Goal: Information Seeking & Learning: Learn about a topic

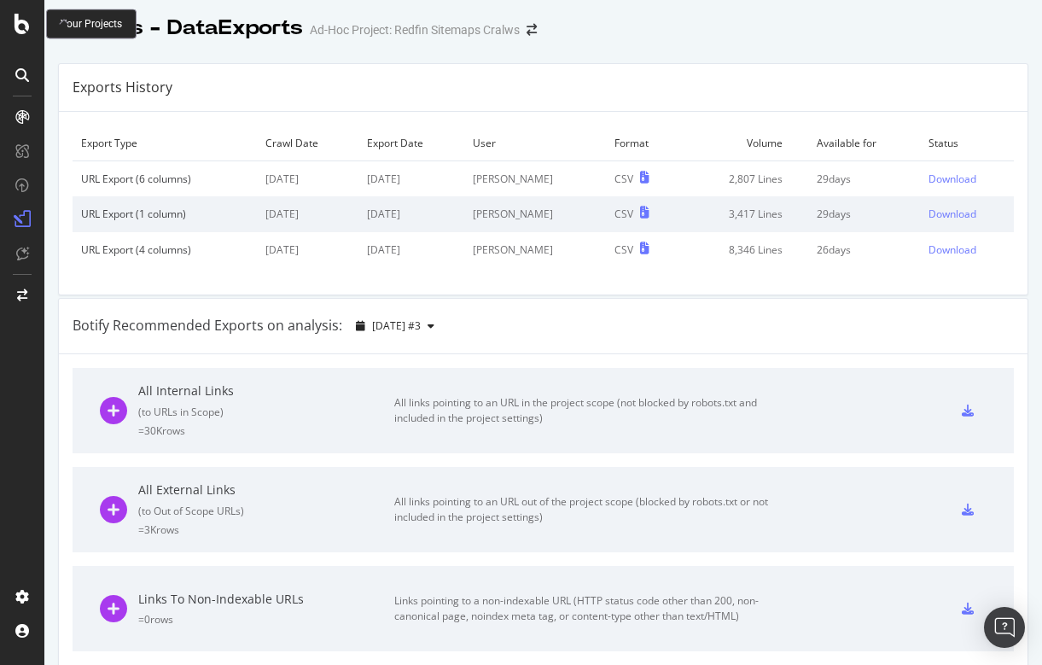
click at [20, 31] on icon at bounding box center [22, 24] width 15 height 20
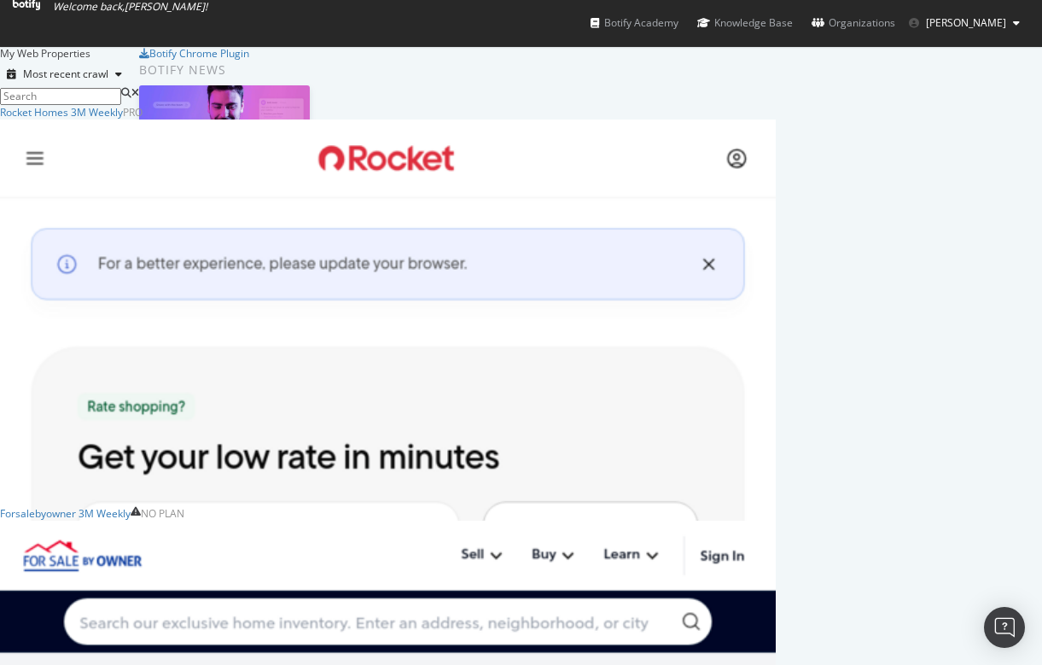
scroll to position [168, 0]
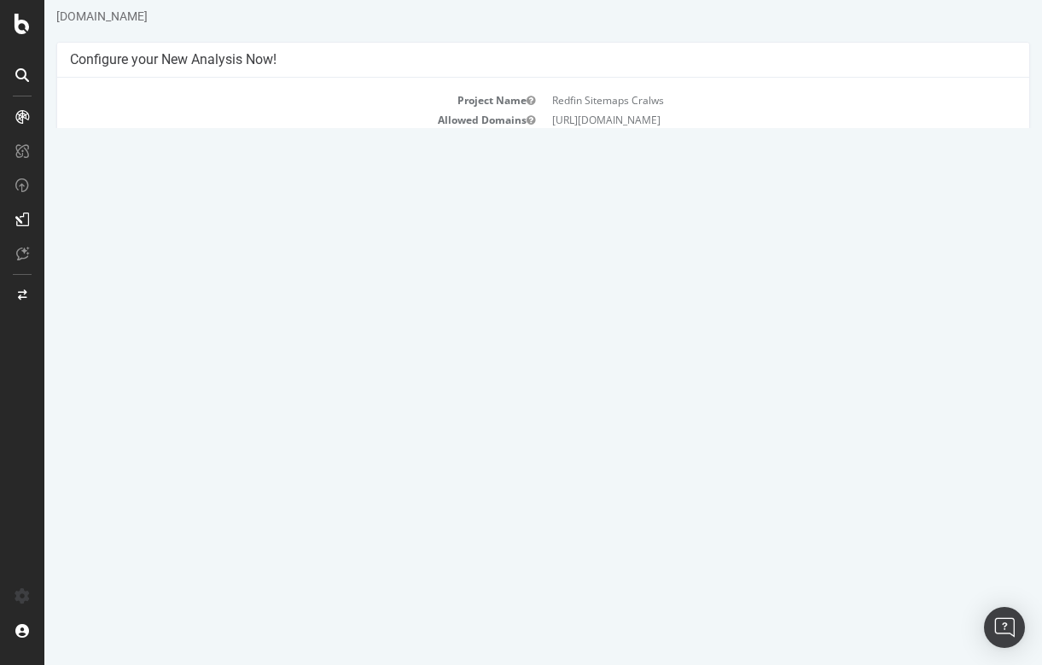
scroll to position [47, 0]
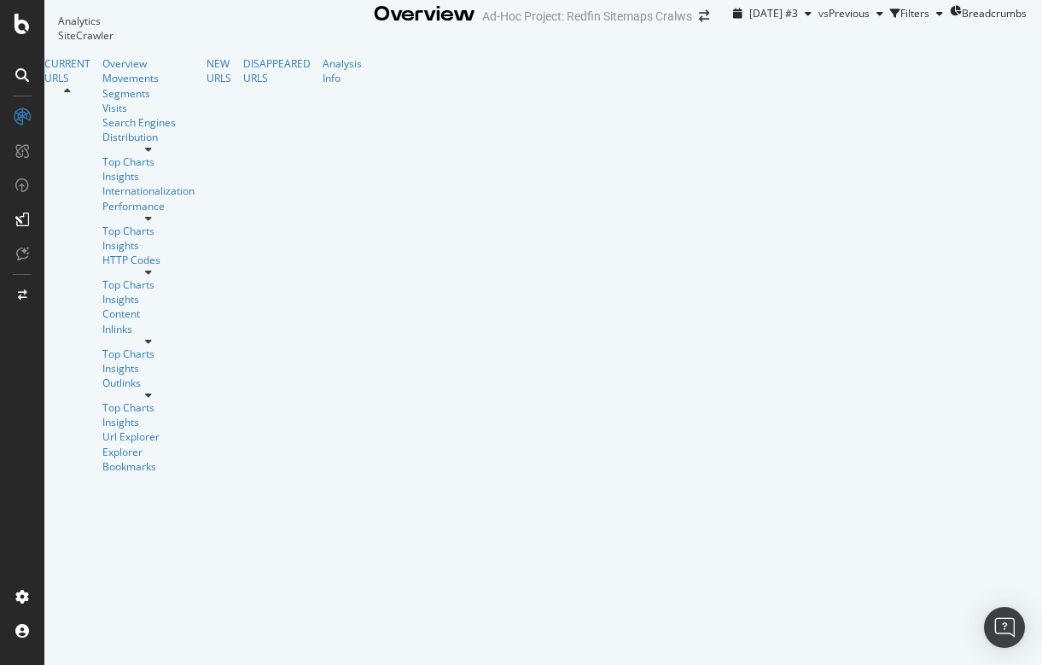
click at [829, 20] on span "Previous" at bounding box center [849, 13] width 41 height 15
click at [749, 20] on span "[DATE] #3" at bounding box center [773, 13] width 49 height 15
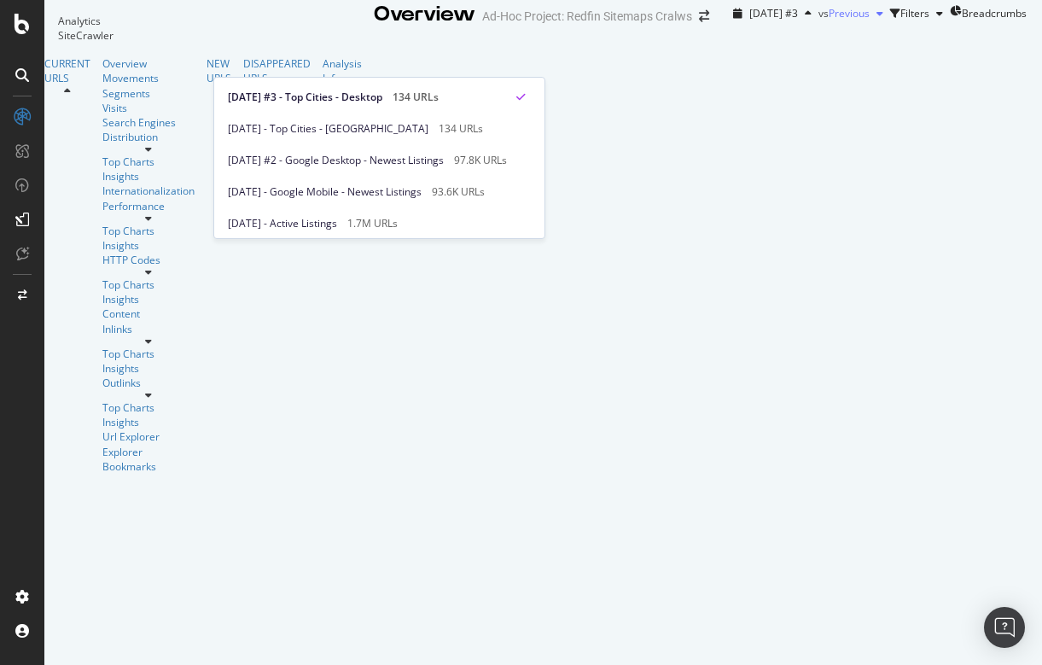
click at [829, 20] on span "Previous" at bounding box center [849, 13] width 41 height 15
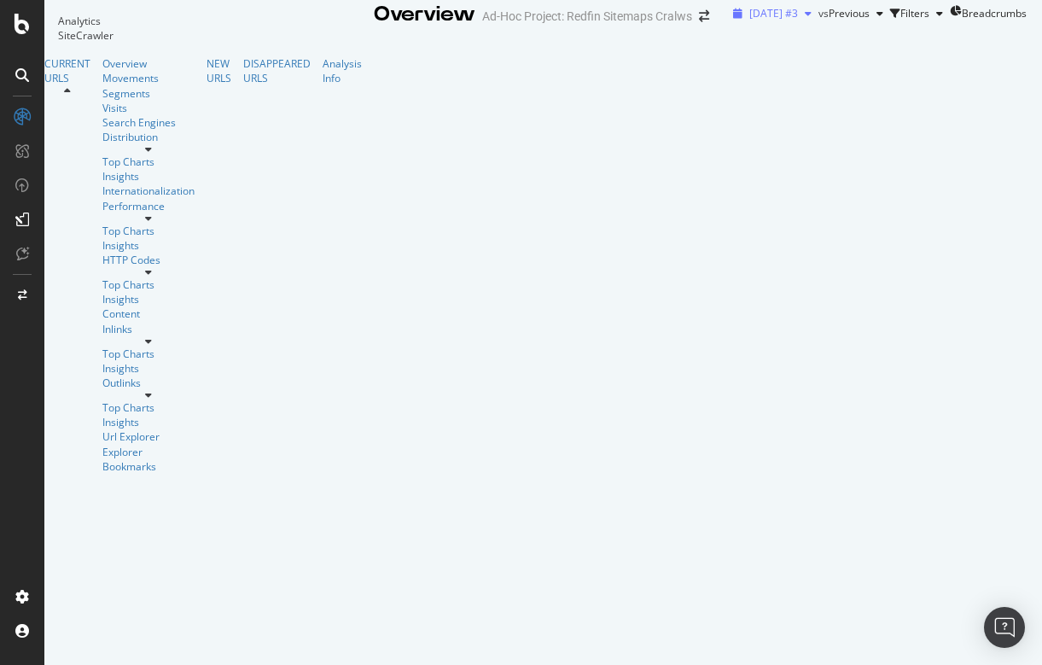
click at [749, 20] on span "[DATE] #3" at bounding box center [773, 13] width 49 height 15
click at [726, 27] on div "[DATE] #3 vs Previous Filters Breadcrumbs" at bounding box center [876, 13] width 300 height 27
click at [900, 20] on div "Filters" at bounding box center [914, 13] width 29 height 15
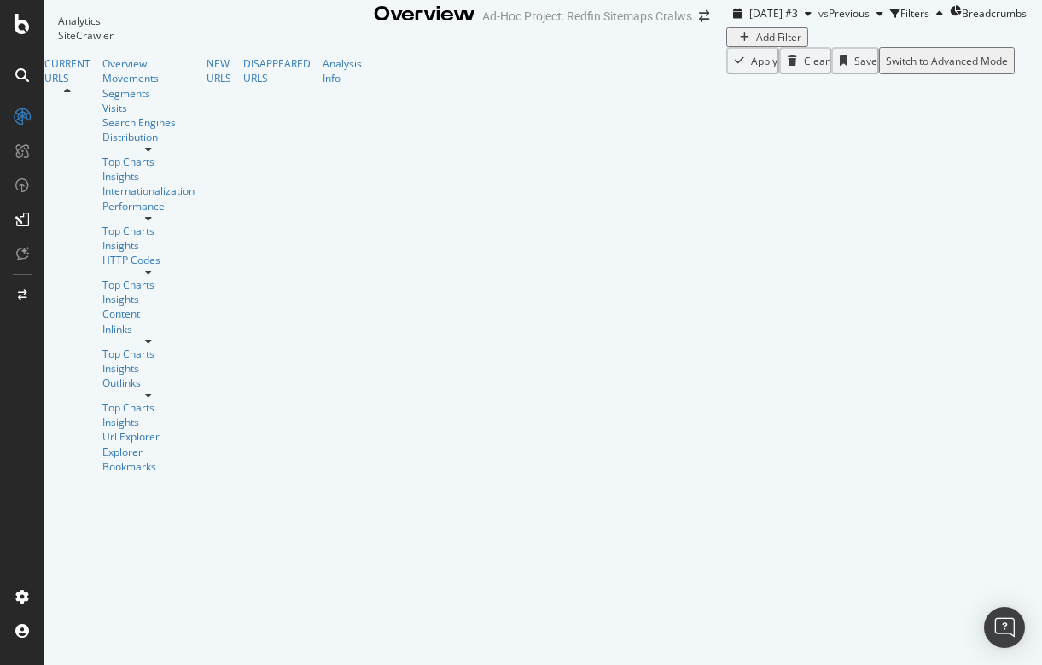
click at [756, 44] on div "Add Filter" at bounding box center [778, 37] width 45 height 15
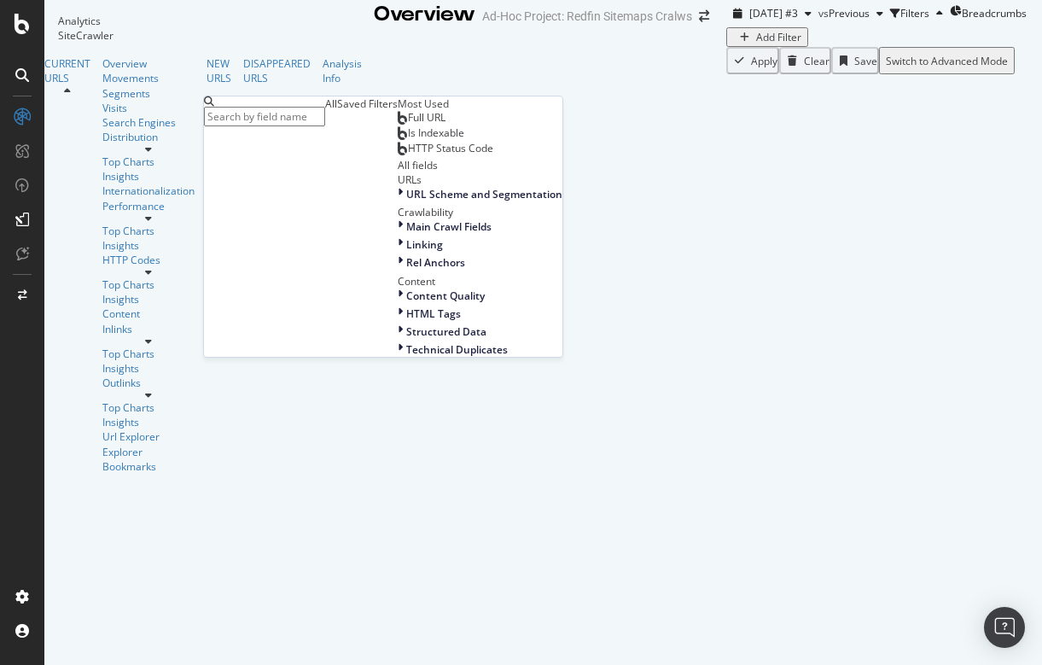
click at [408, 140] on span "Is Indexable" at bounding box center [436, 132] width 56 height 15
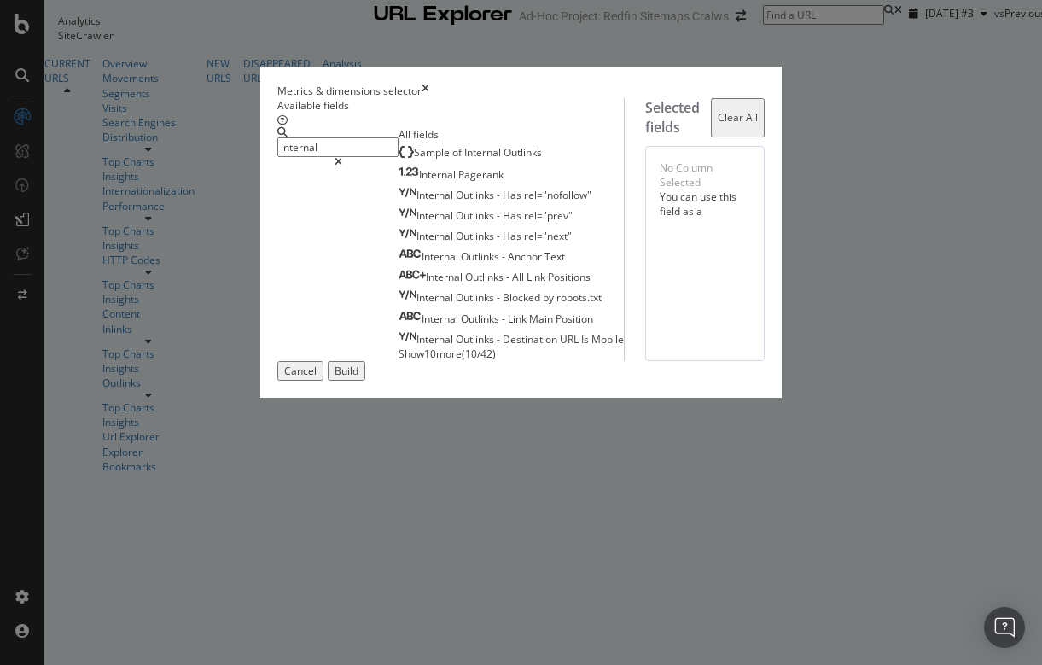
type input "internal"
click at [399, 361] on span "Show 10 more" at bounding box center [430, 354] width 63 height 15
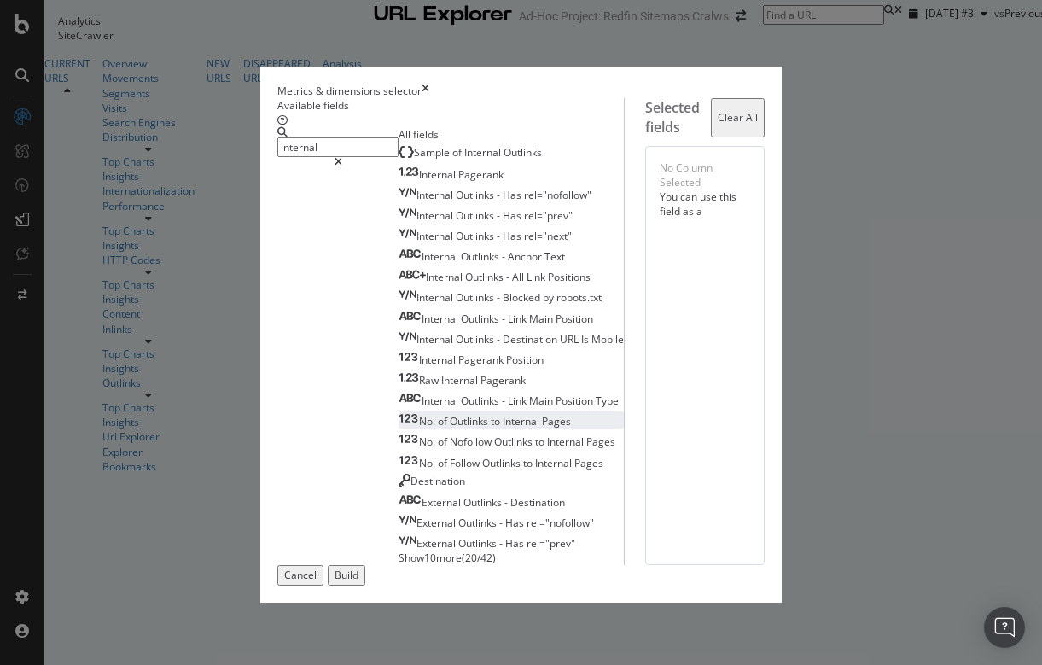
click at [491, 428] on span "to" at bounding box center [497, 421] width 12 height 15
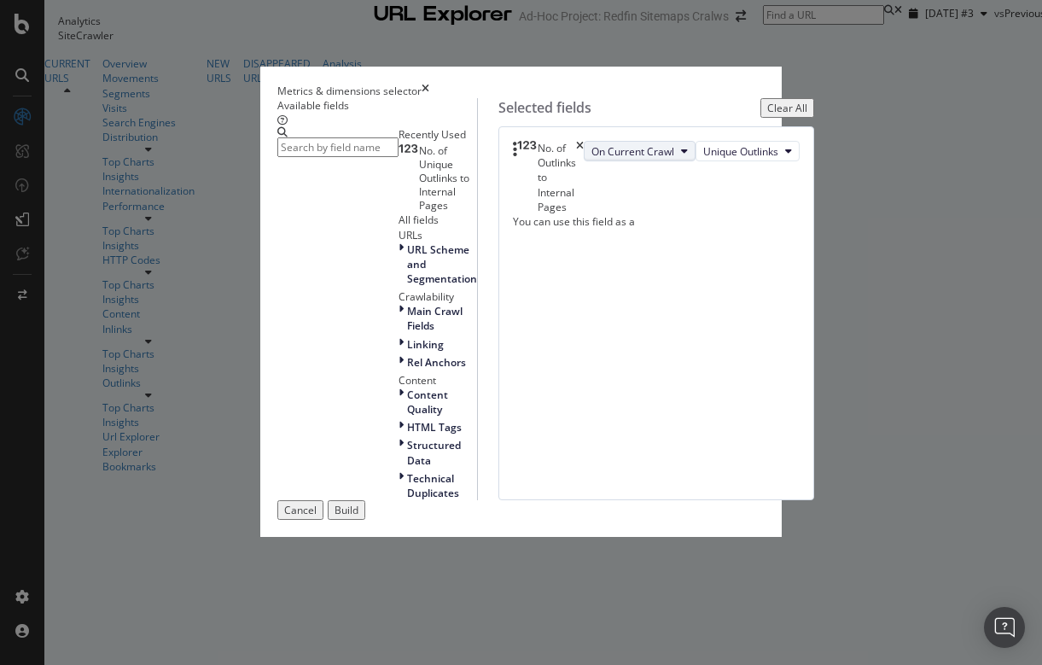
click at [655, 161] on button "On Current Crawl" at bounding box center [640, 151] width 112 height 20
click at [630, 267] on span "On Compared Crawl" at bounding box center [623, 261] width 96 height 15
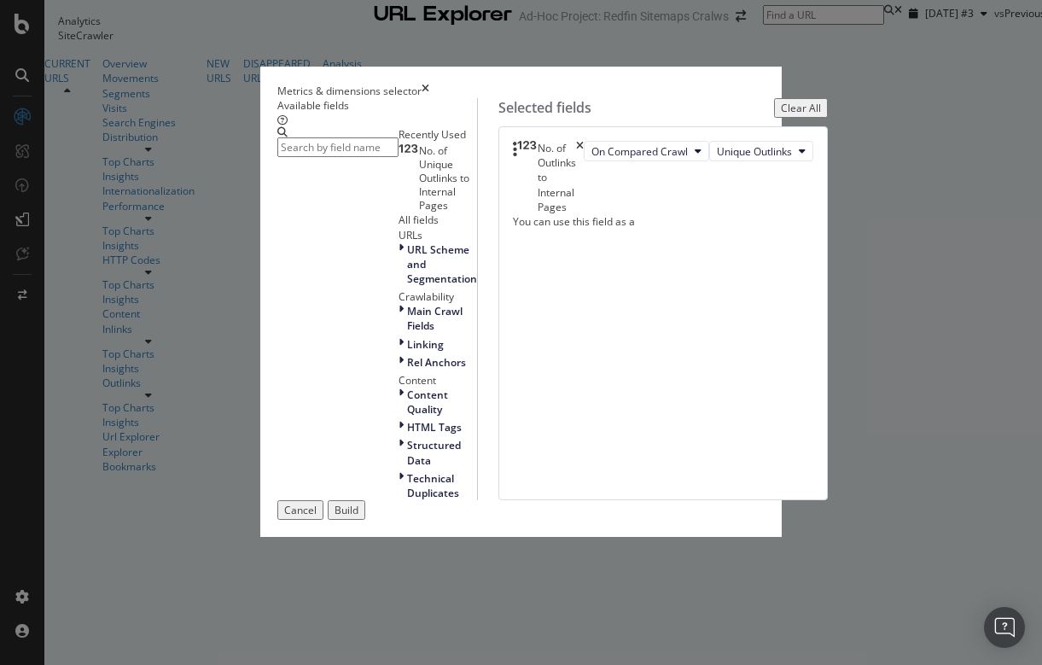
click at [358, 517] on div "Build" at bounding box center [347, 510] width 24 height 15
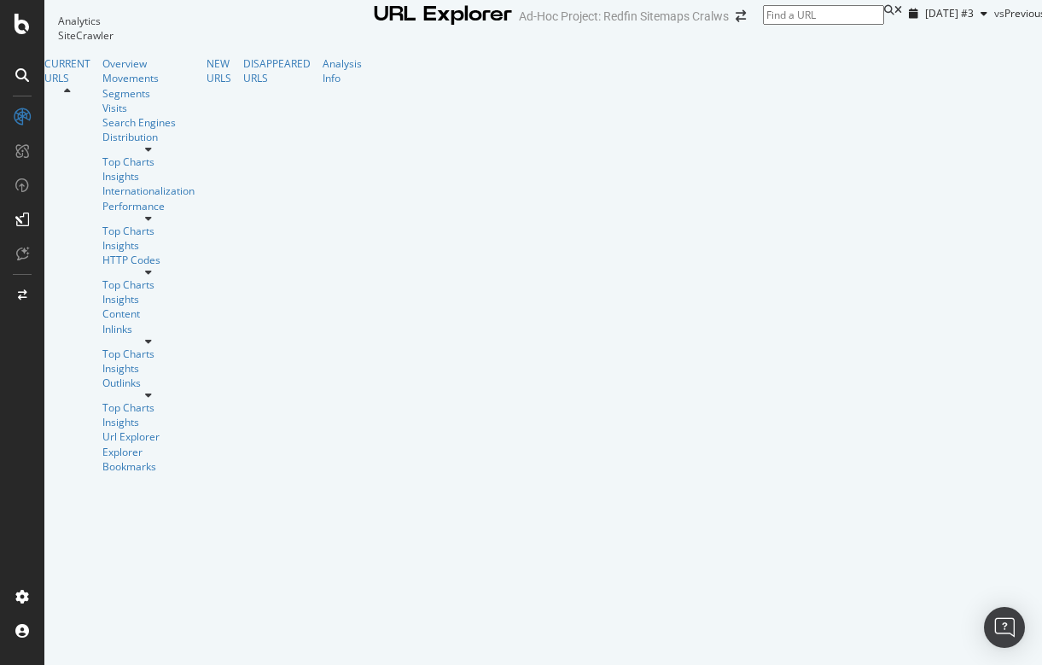
scroll to position [17, 0]
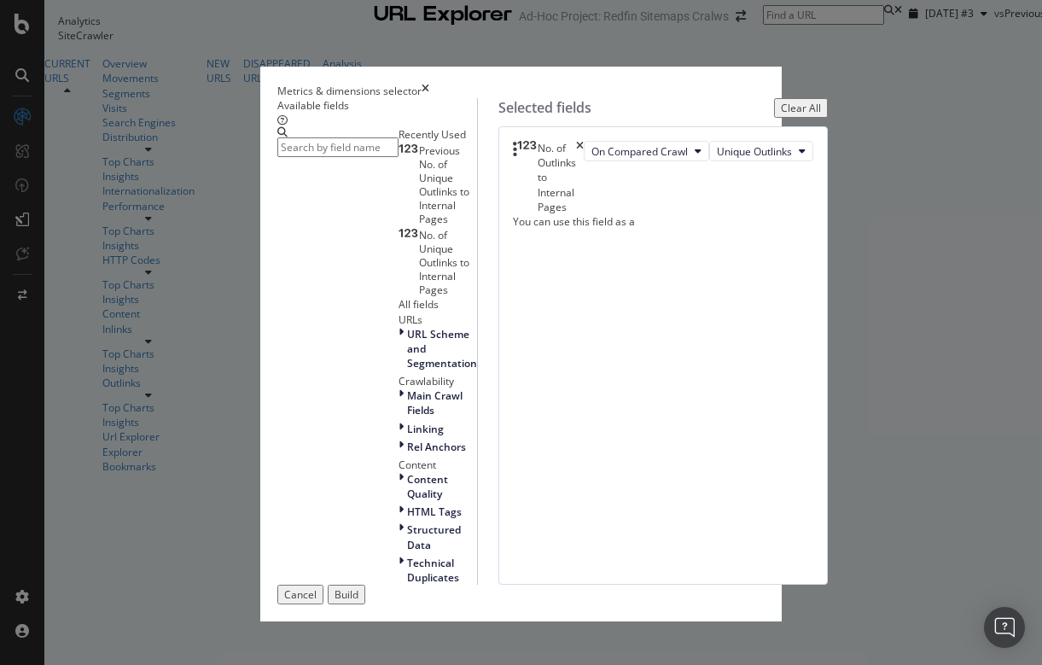
click at [419, 248] on span "No. of Unique Outlinks to Internal Pages" at bounding box center [444, 262] width 50 height 69
click at [358, 602] on div "Build" at bounding box center [347, 594] width 24 height 15
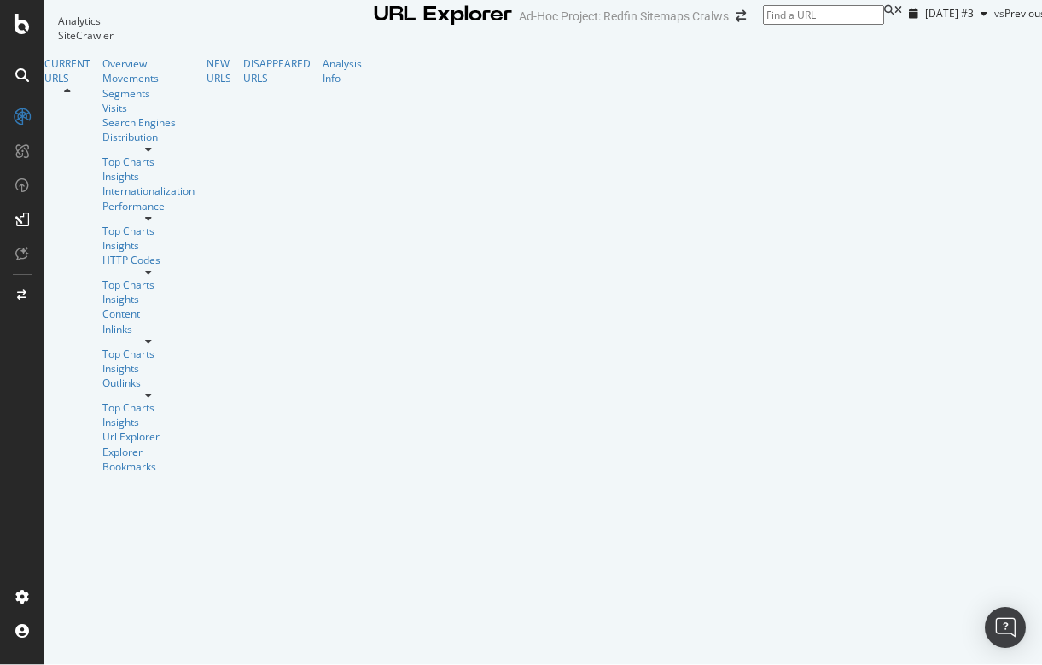
scroll to position [0, 136]
click at [12, 26] on div at bounding box center [22, 24] width 41 height 20
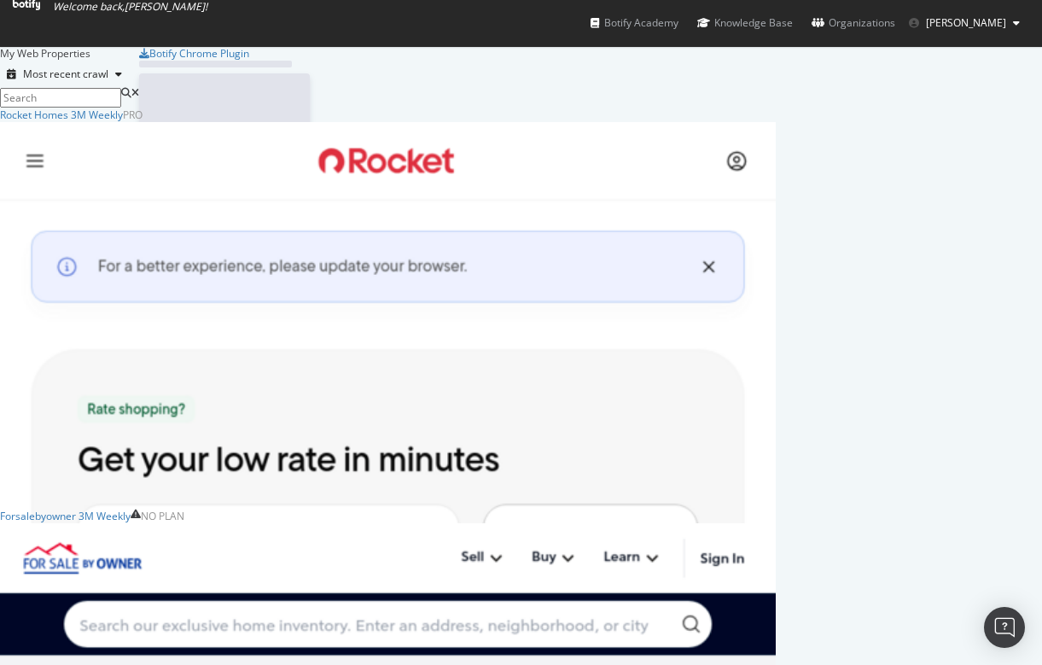
scroll to position [665, 1042]
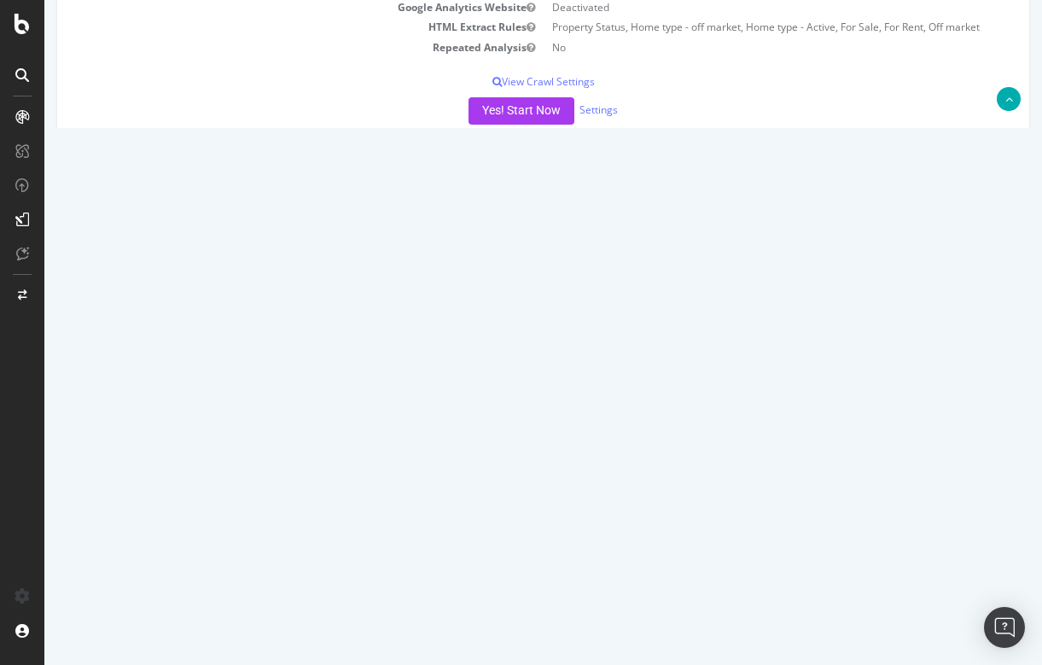
scroll to position [271, 0]
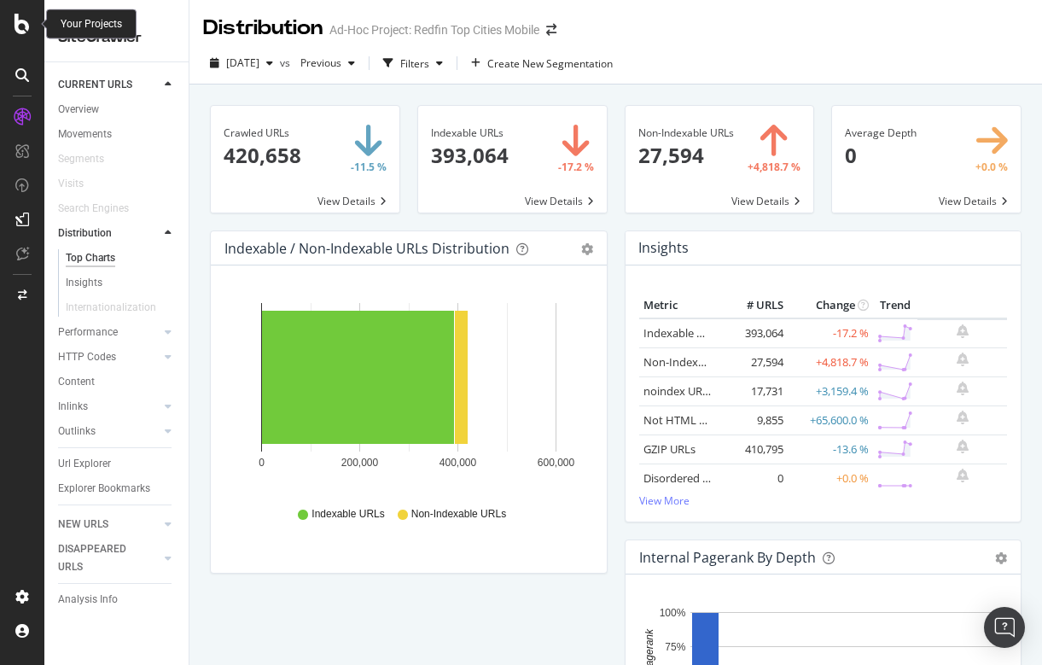
click at [15, 25] on icon at bounding box center [22, 24] width 15 height 20
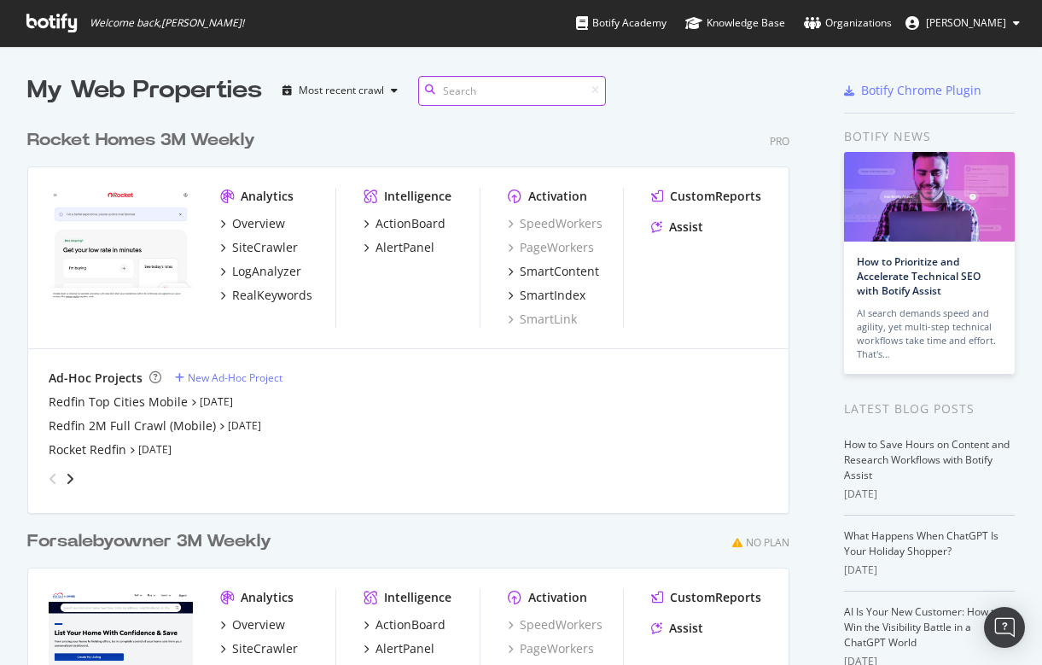
scroll to position [772, 776]
click at [115, 401] on div "Redfin Top Cities Mobile" at bounding box center [118, 401] width 139 height 17
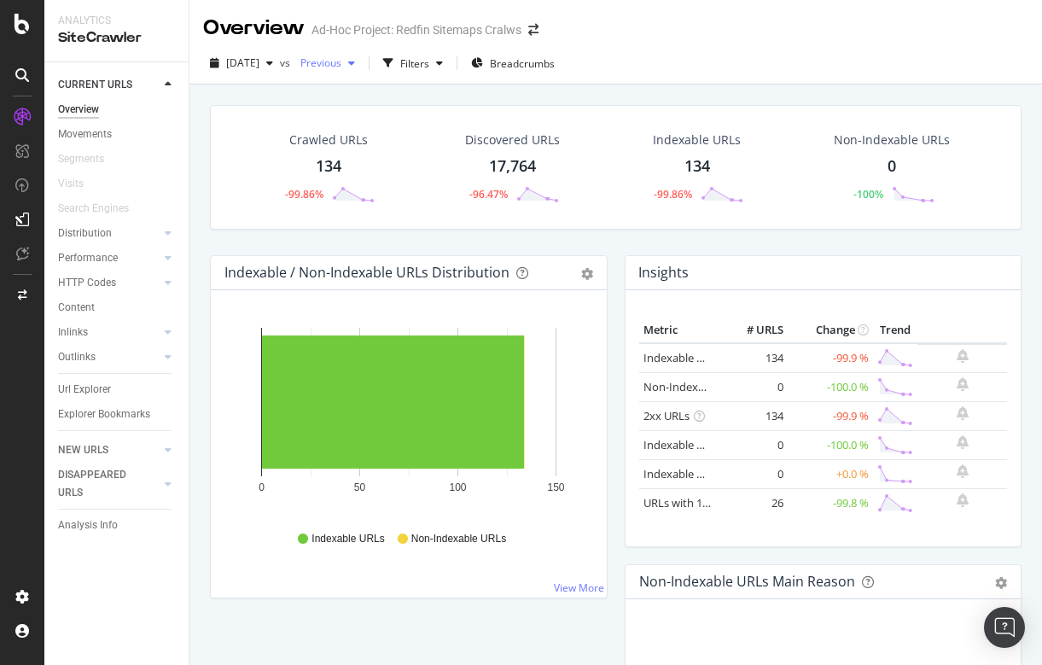
click at [341, 64] on span "Previous" at bounding box center [318, 62] width 48 height 15
click at [255, 58] on span "[DATE]" at bounding box center [242, 62] width 33 height 15
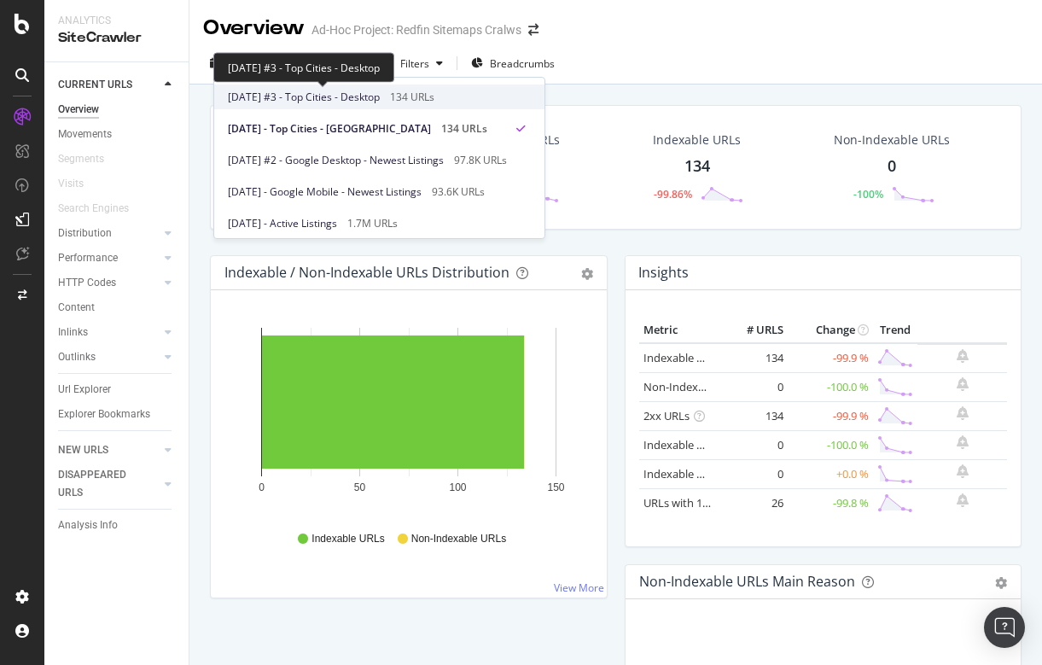
click at [340, 90] on span "[DATE] #3 - Top Cities - Desktop" at bounding box center [304, 97] width 152 height 15
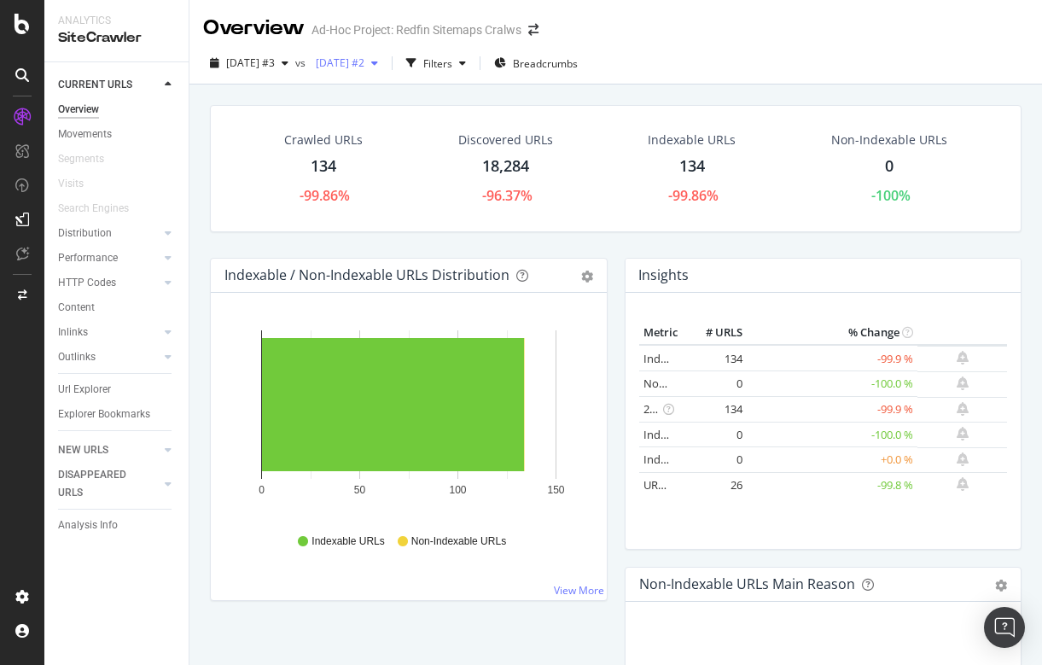
click at [364, 59] on span "[DATE] #2" at bounding box center [336, 62] width 55 height 15
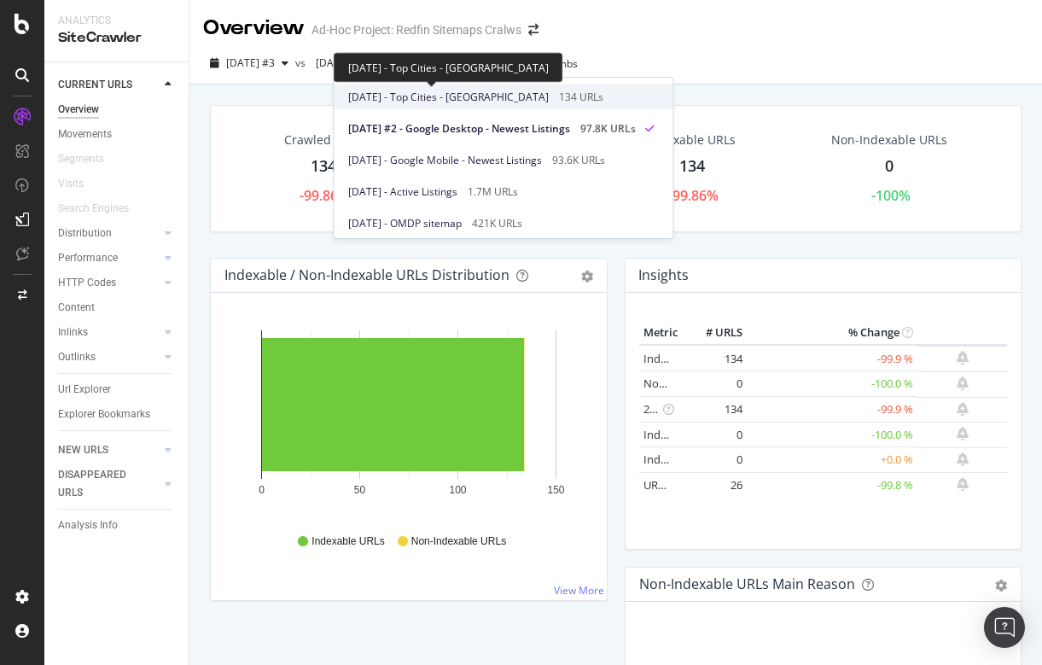
click at [401, 95] on span "[DATE] - Top Cities - [GEOGRAPHIC_DATA]" at bounding box center [448, 97] width 201 height 15
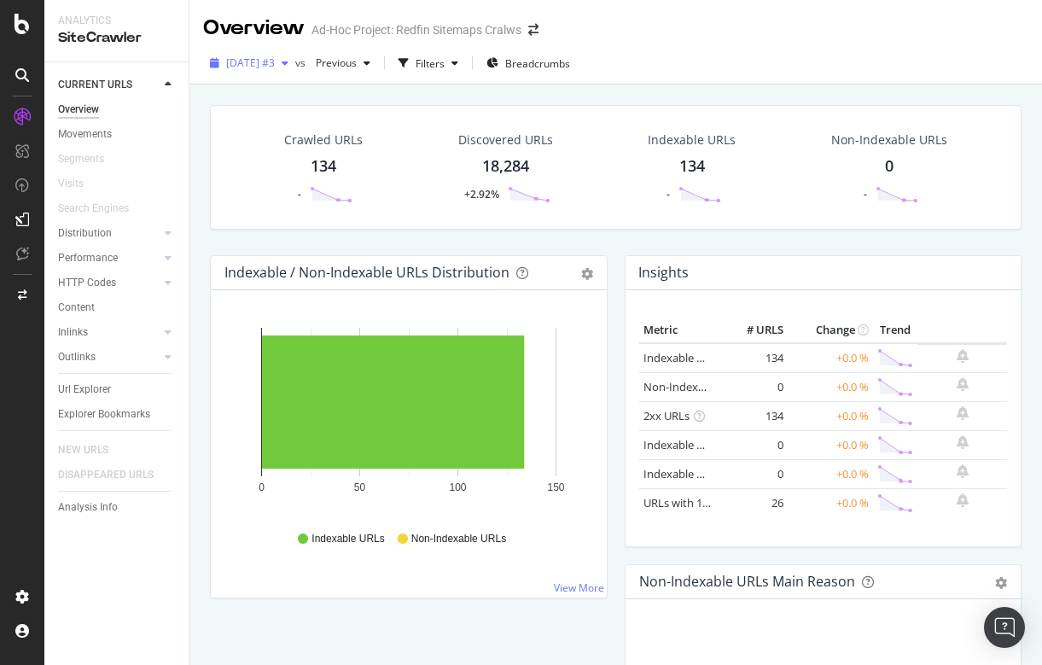
click at [266, 67] on span "[DATE] #3" at bounding box center [250, 62] width 49 height 15
click at [357, 56] on span "Previous" at bounding box center [333, 62] width 48 height 15
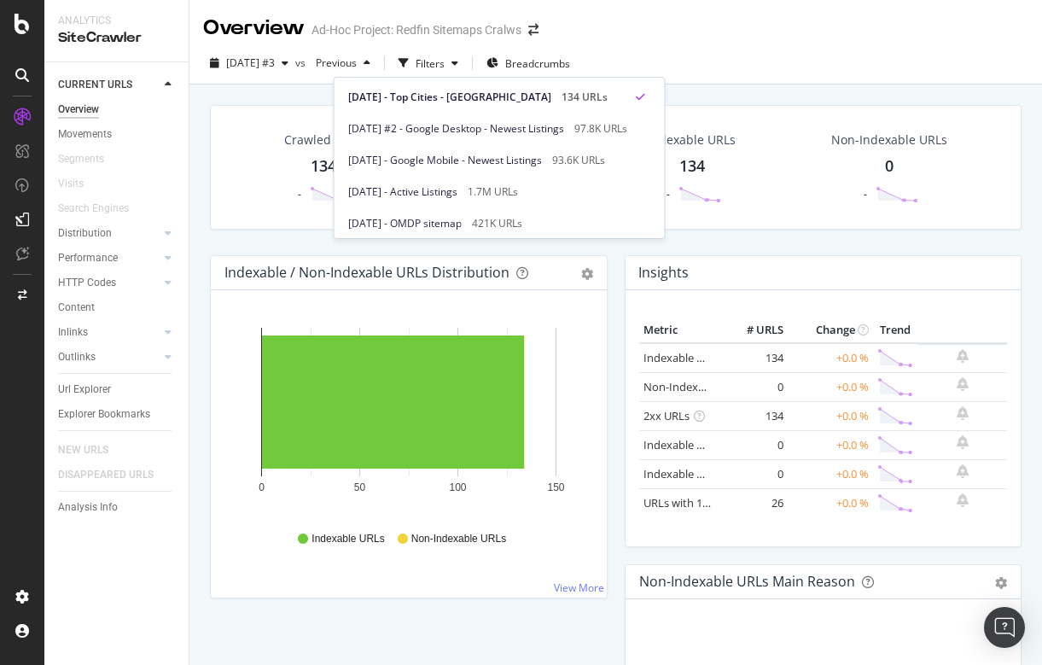
click at [727, 53] on div "[DATE] #3 vs Previous Filters Breadcrumbs" at bounding box center [615, 67] width 853 height 34
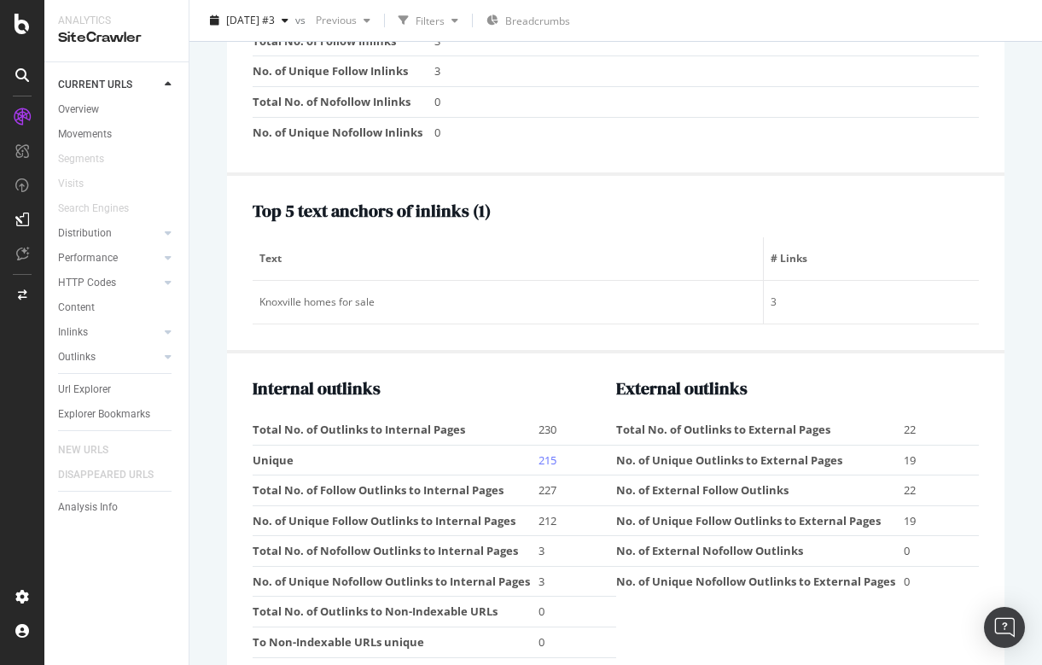
scroll to position [1970, 0]
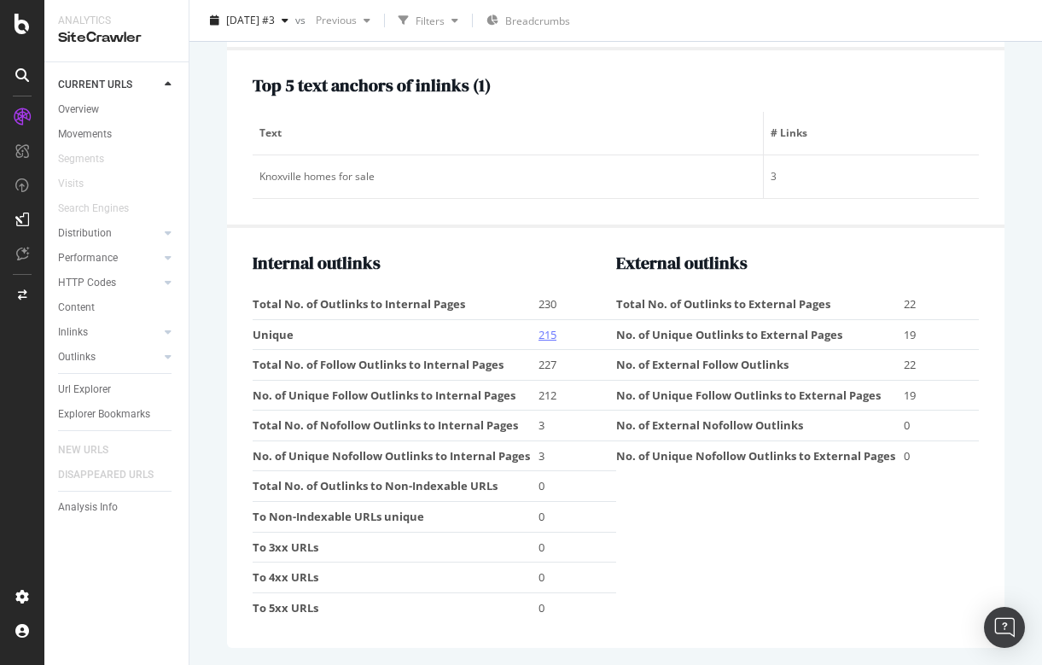
click at [550, 342] on link "215" at bounding box center [548, 334] width 18 height 15
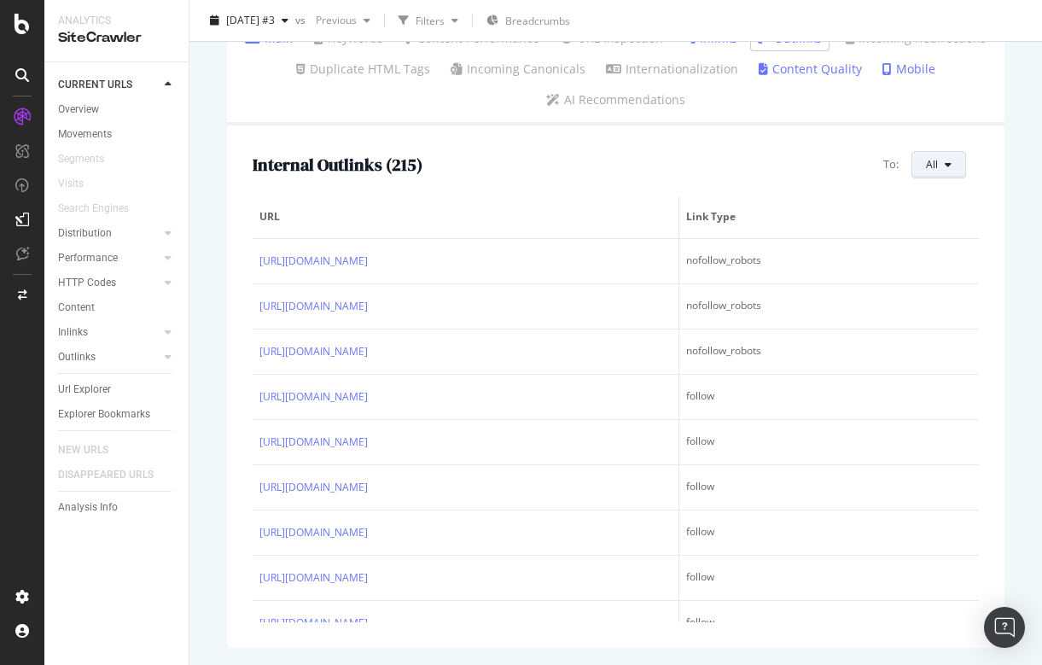
click at [944, 166] on button "All" at bounding box center [939, 164] width 55 height 27
click at [993, 129] on div "Internal Outlinks ( 215 ) To: All URL Link Type https://www.redfin.com/mortgage…" at bounding box center [616, 386] width 778 height 522
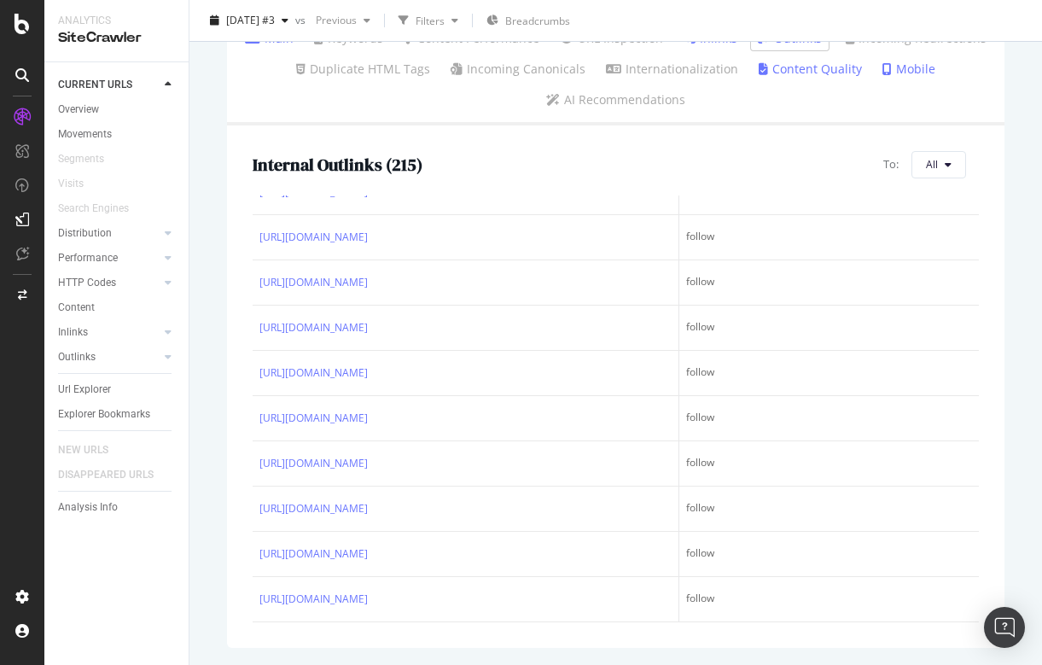
scroll to position [9342, 0]
